Goal: Task Accomplishment & Management: Use online tool/utility

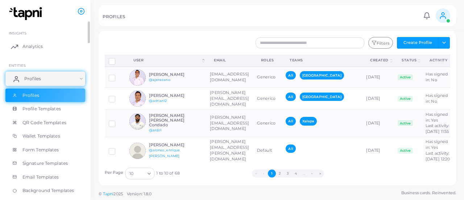
click at [53, 75] on link "Profiles" at bounding box center [45, 78] width 80 height 15
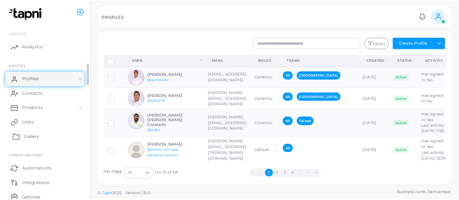
scroll to position [31, 0]
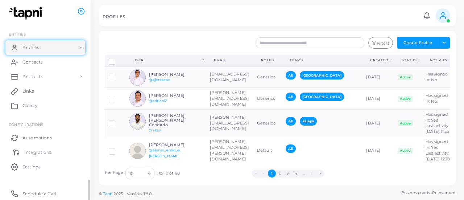
click at [39, 150] on span "Integrations" at bounding box center [37, 152] width 27 height 7
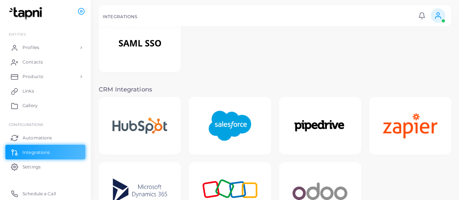
scroll to position [93, 0]
click at [227, 118] on img at bounding box center [230, 125] width 58 height 45
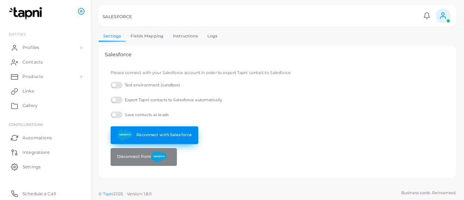
click at [173, 128] on link "Reconnect with Salesforce" at bounding box center [155, 135] width 88 height 18
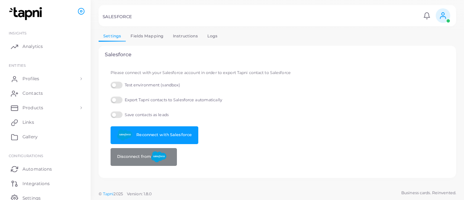
click at [187, 34] on link "Instructions" at bounding box center [185, 36] width 34 height 11
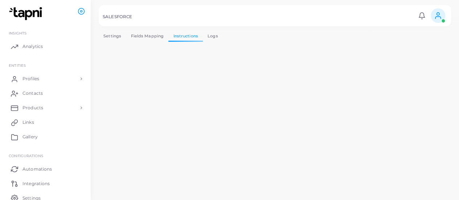
click at [215, 36] on link "Logs" at bounding box center [213, 36] width 20 height 11
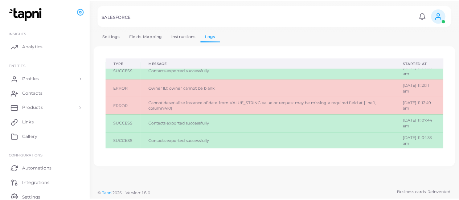
scroll to position [7, 0]
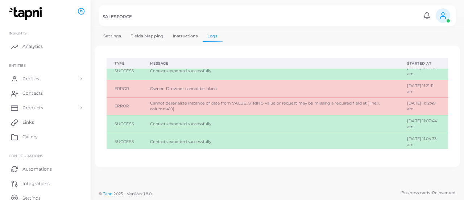
click at [186, 35] on link "Instructions" at bounding box center [185, 36] width 34 height 11
